Goal: Task Accomplishment & Management: Use online tool/utility

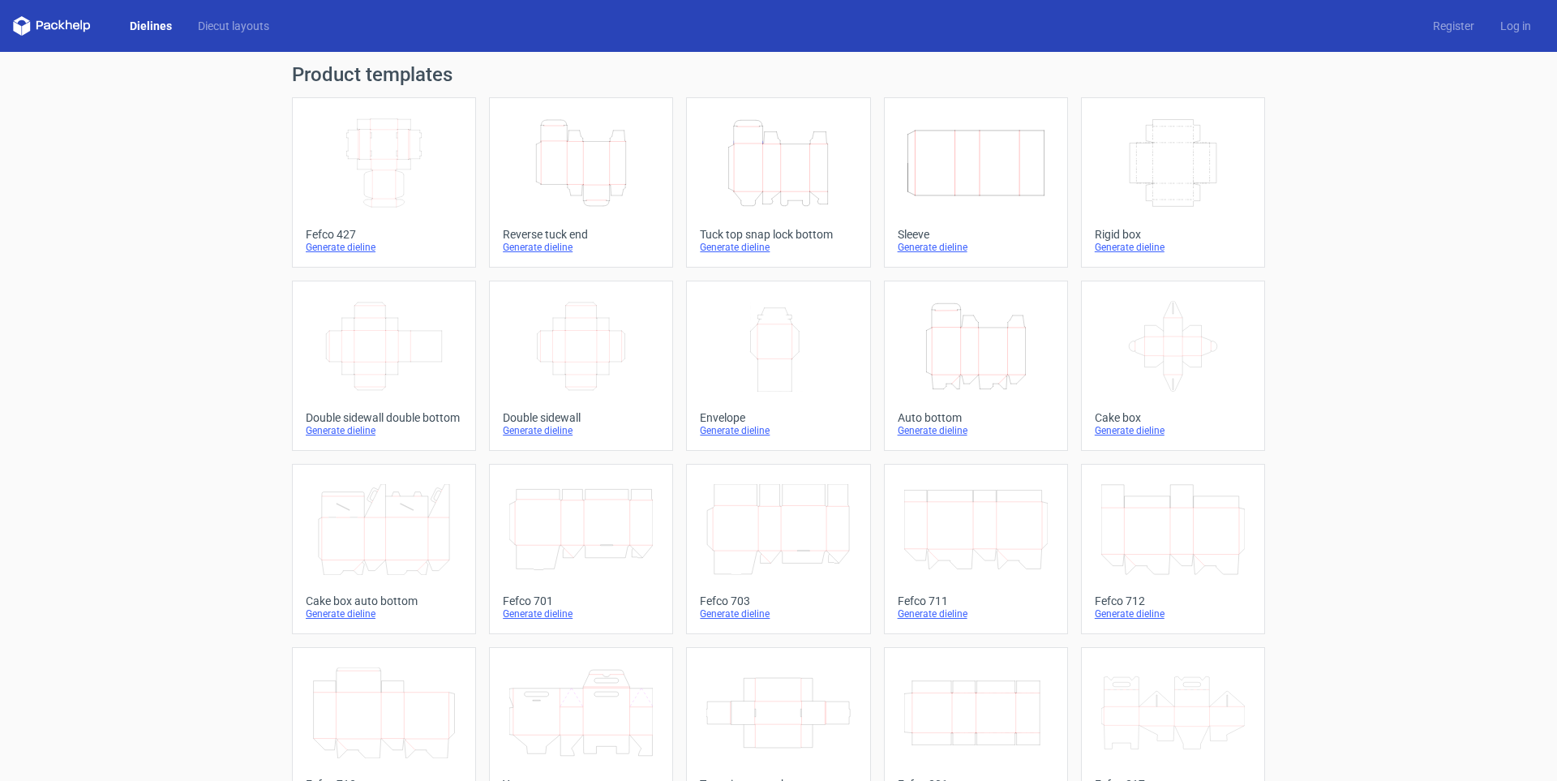
click at [752, 206] on icon "Height Depth Width" at bounding box center [778, 163] width 144 height 91
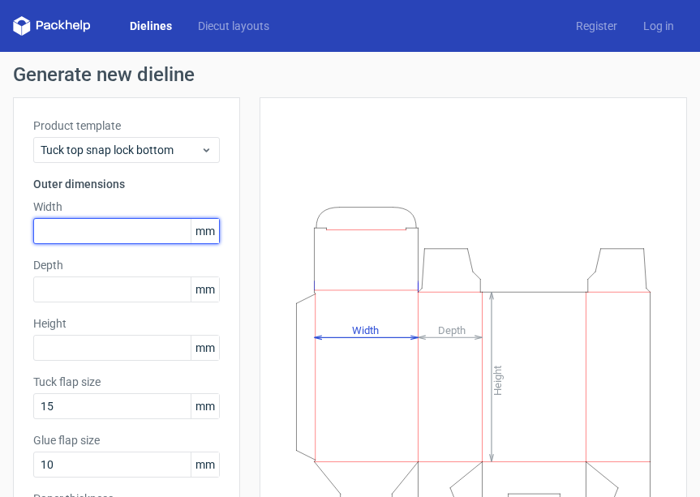
click at [114, 232] on input "text" at bounding box center [126, 231] width 186 height 26
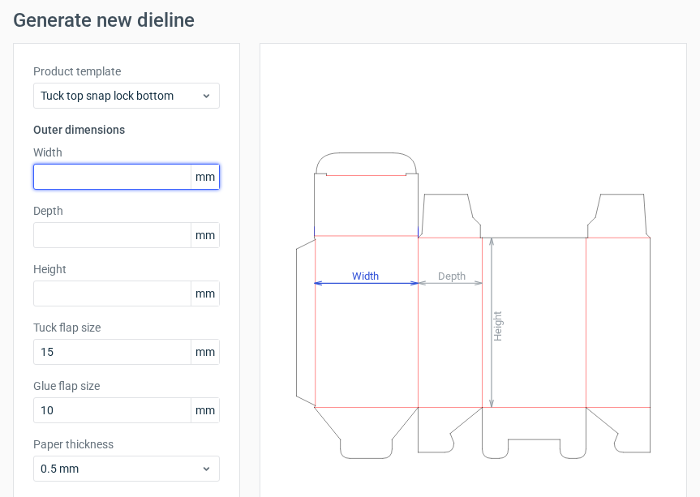
scroll to position [81, 0]
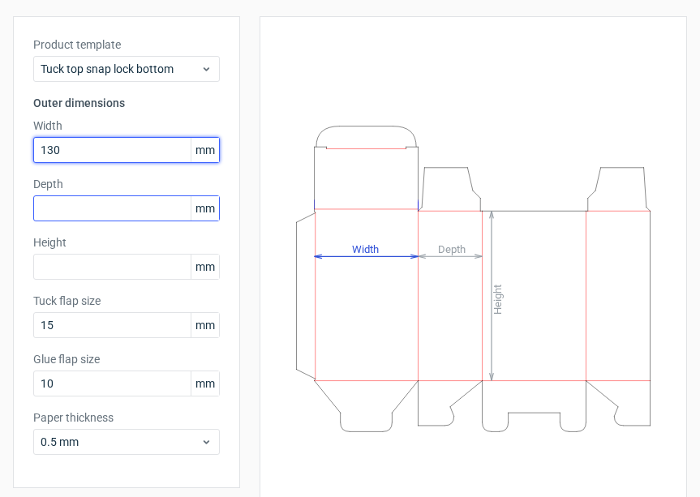
type input "130"
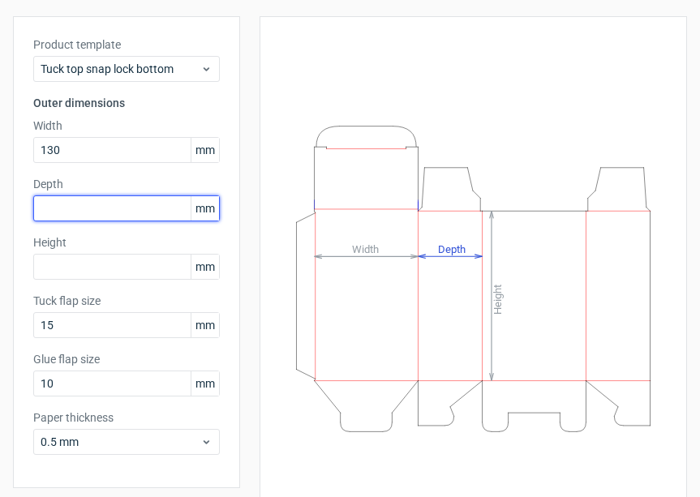
click at [77, 205] on input "text" at bounding box center [126, 208] width 186 height 26
type input "114"
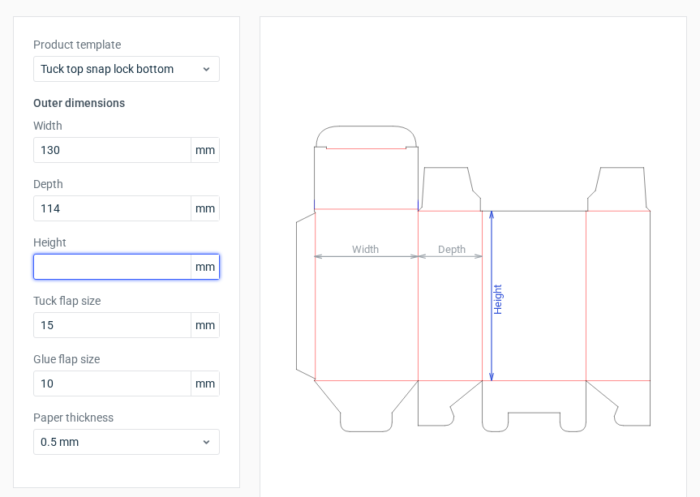
click at [60, 259] on input "text" at bounding box center [126, 267] width 186 height 26
type input "108"
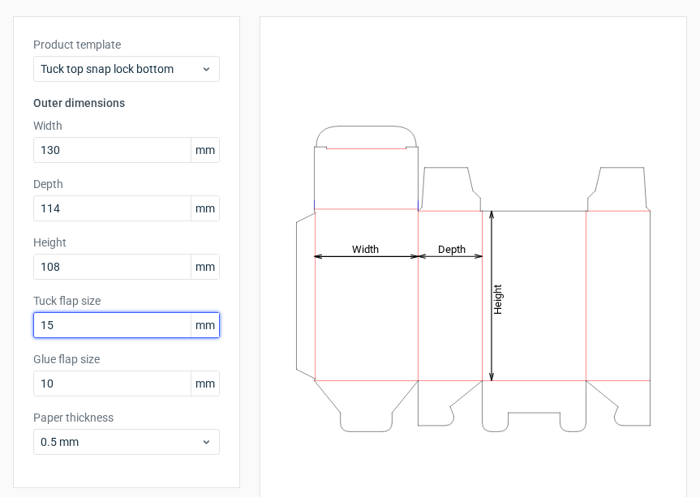
drag, startPoint x: 78, startPoint y: 332, endPoint x: -11, endPoint y: 332, distance: 88.4
click at [0, 332] on html "Dielines Diecut layouts Register Log in Generate new dieline Product template T…" at bounding box center [350, 248] width 700 height 497
type input "21"
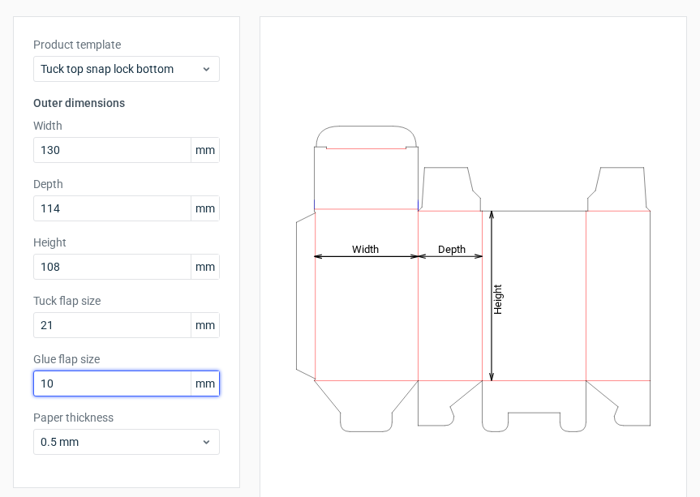
drag, startPoint x: 75, startPoint y: 389, endPoint x: -43, endPoint y: 388, distance: 118.4
click at [0, 388] on html "Dielines Diecut layouts Register Log in Generate new dieline Product template T…" at bounding box center [350, 248] width 700 height 497
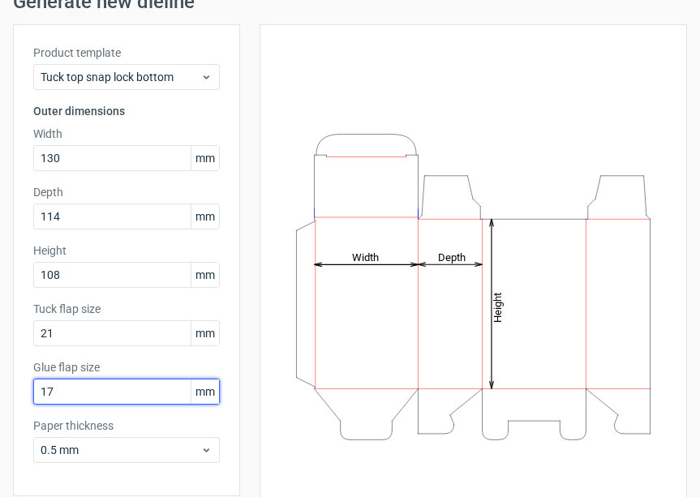
scroll to position [138, 0]
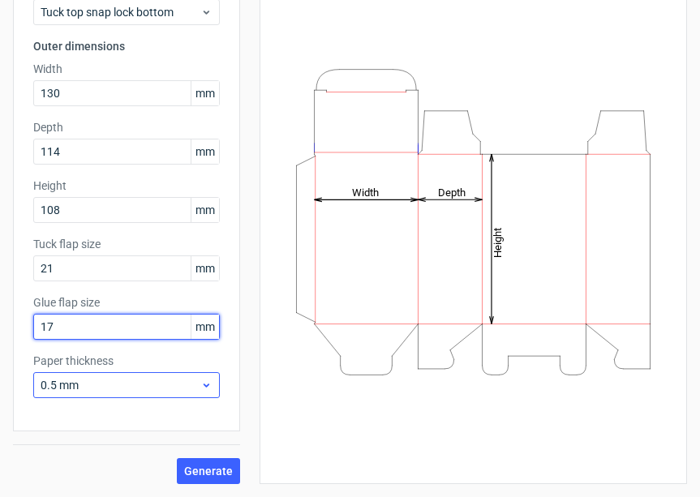
type input "17"
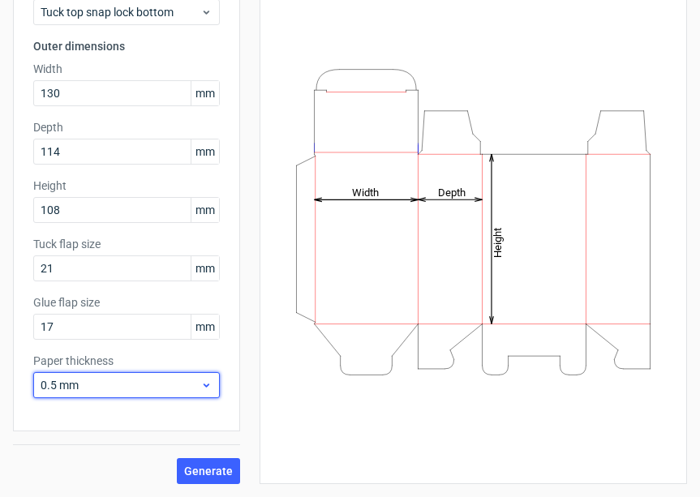
click at [199, 384] on span "0.5 mm" at bounding box center [121, 385] width 160 height 16
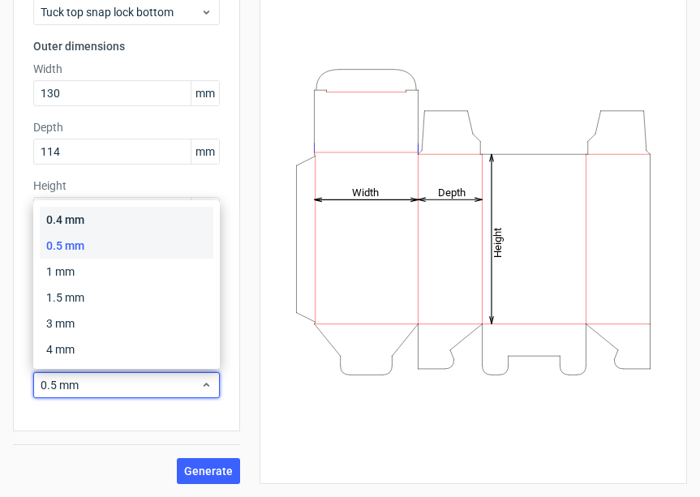
click at [142, 211] on div "0.4 mm" at bounding box center [127, 220] width 174 height 26
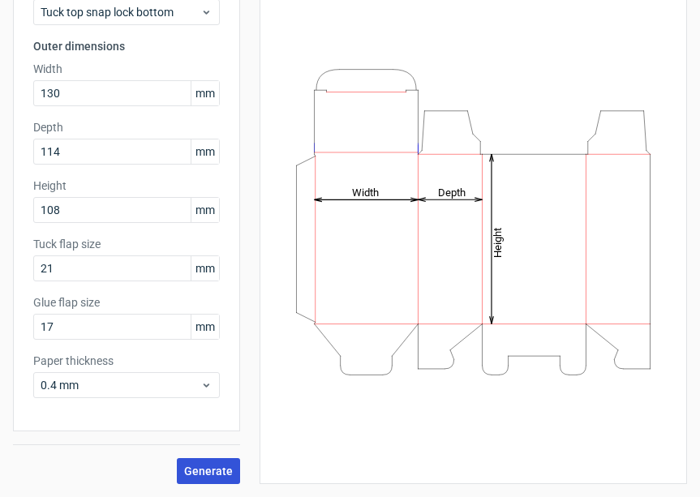
click at [199, 462] on button "Generate" at bounding box center [208, 471] width 63 height 26
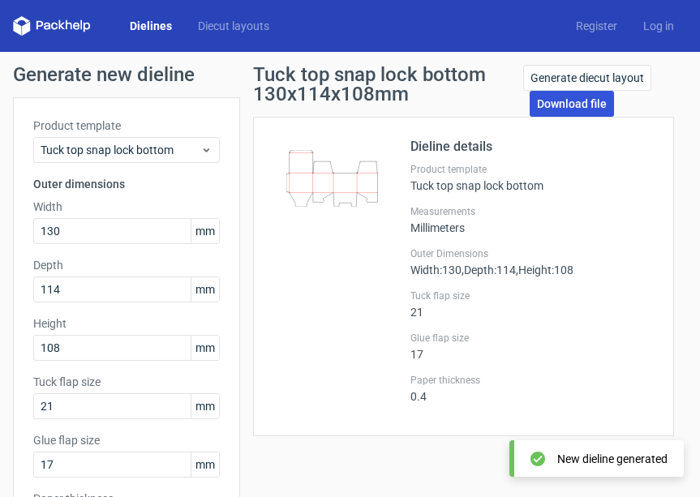
click at [562, 112] on link "Download file" at bounding box center [571, 104] width 84 height 26
